Goal: Obtain resource: Obtain resource

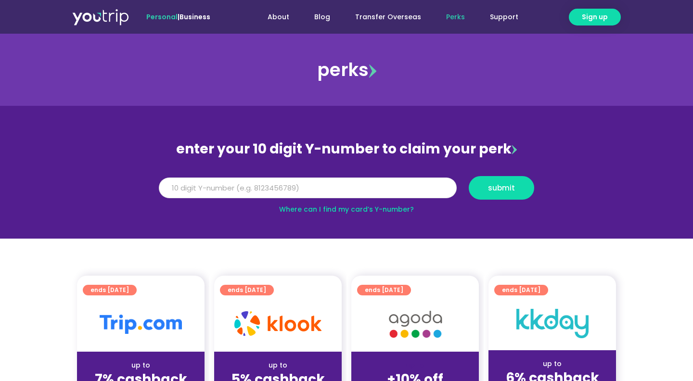
click at [283, 192] on input "Y Number" at bounding box center [308, 188] width 298 height 21
type input "8164976701"
click at [493, 197] on button "submit" at bounding box center [501, 188] width 65 height 24
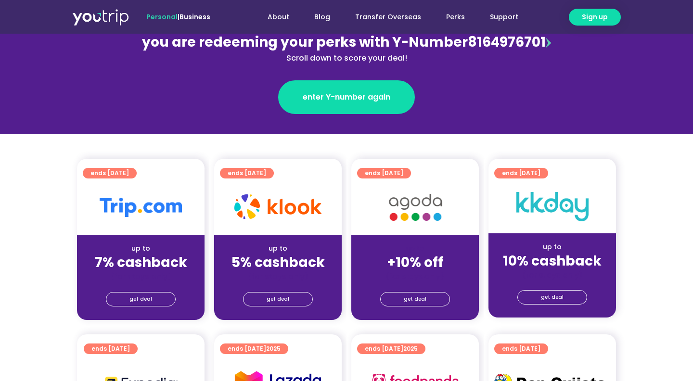
scroll to position [130, 0]
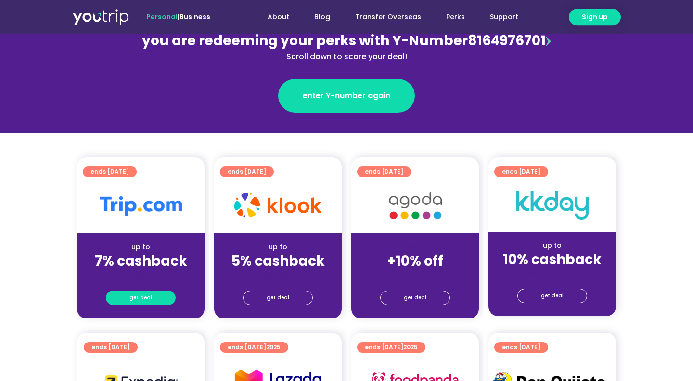
click at [152, 297] on link "get deal" at bounding box center [141, 298] width 70 height 14
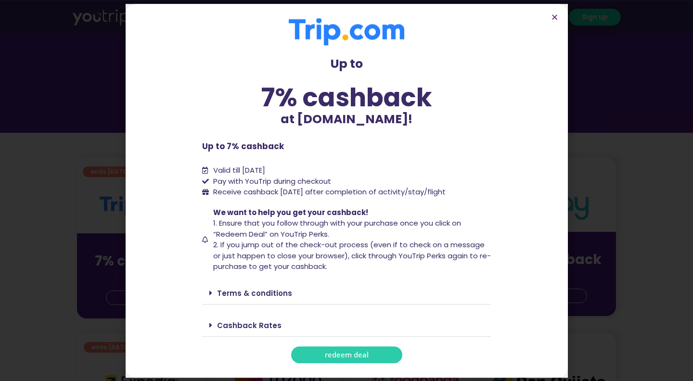
click at [317, 353] on link "redeem deal" at bounding box center [346, 355] width 111 height 17
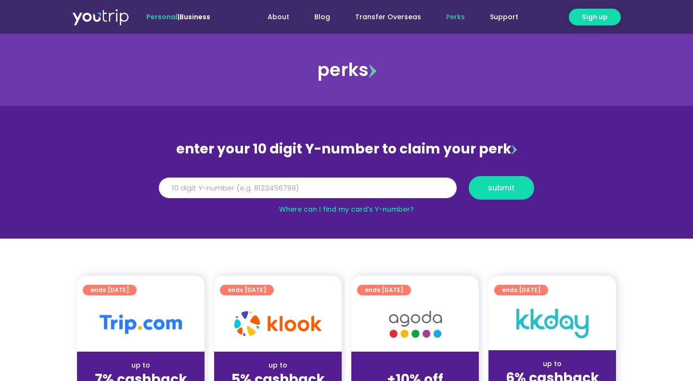
click at [255, 186] on input "Y Number" at bounding box center [308, 188] width 298 height 21
